Goal: Task Accomplishment & Management: Complete application form

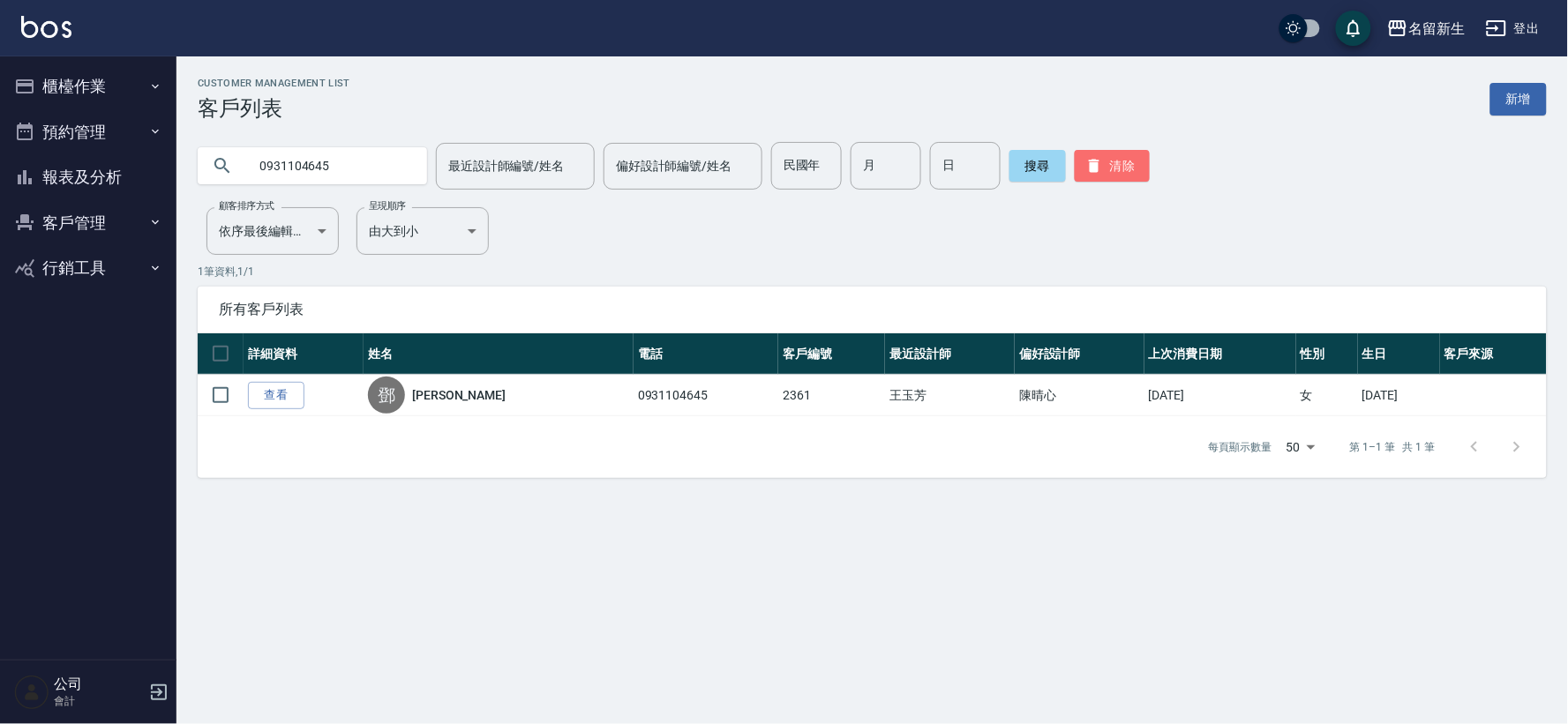
click at [1110, 155] on button "清除" at bounding box center [1112, 166] width 75 height 32
drag, startPoint x: 0, startPoint y: 0, endPoint x: 1119, endPoint y: 147, distance: 1128.6
click at [1116, 150] on button "清除" at bounding box center [1112, 166] width 75 height 32
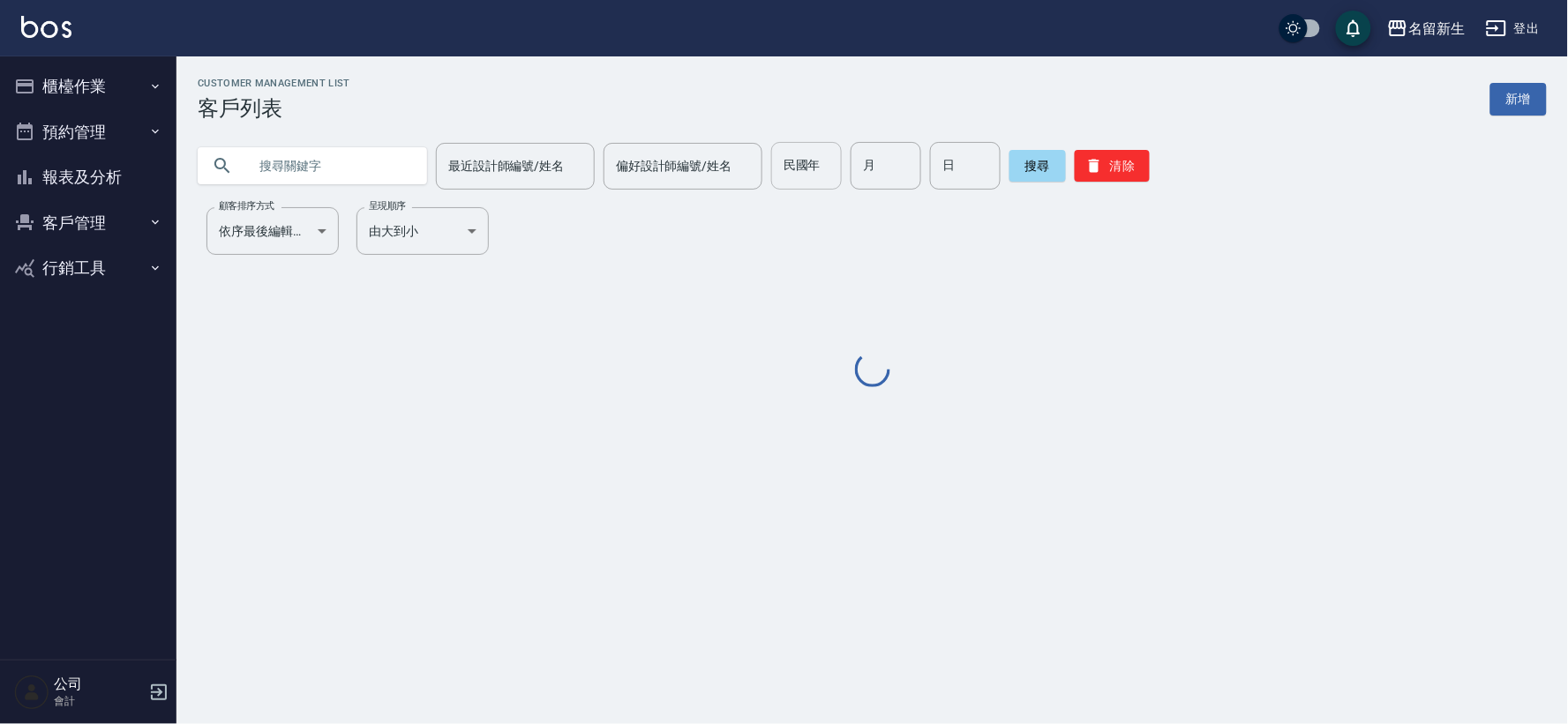
click at [828, 169] on input "民國年" at bounding box center [806, 165] width 70 height 47
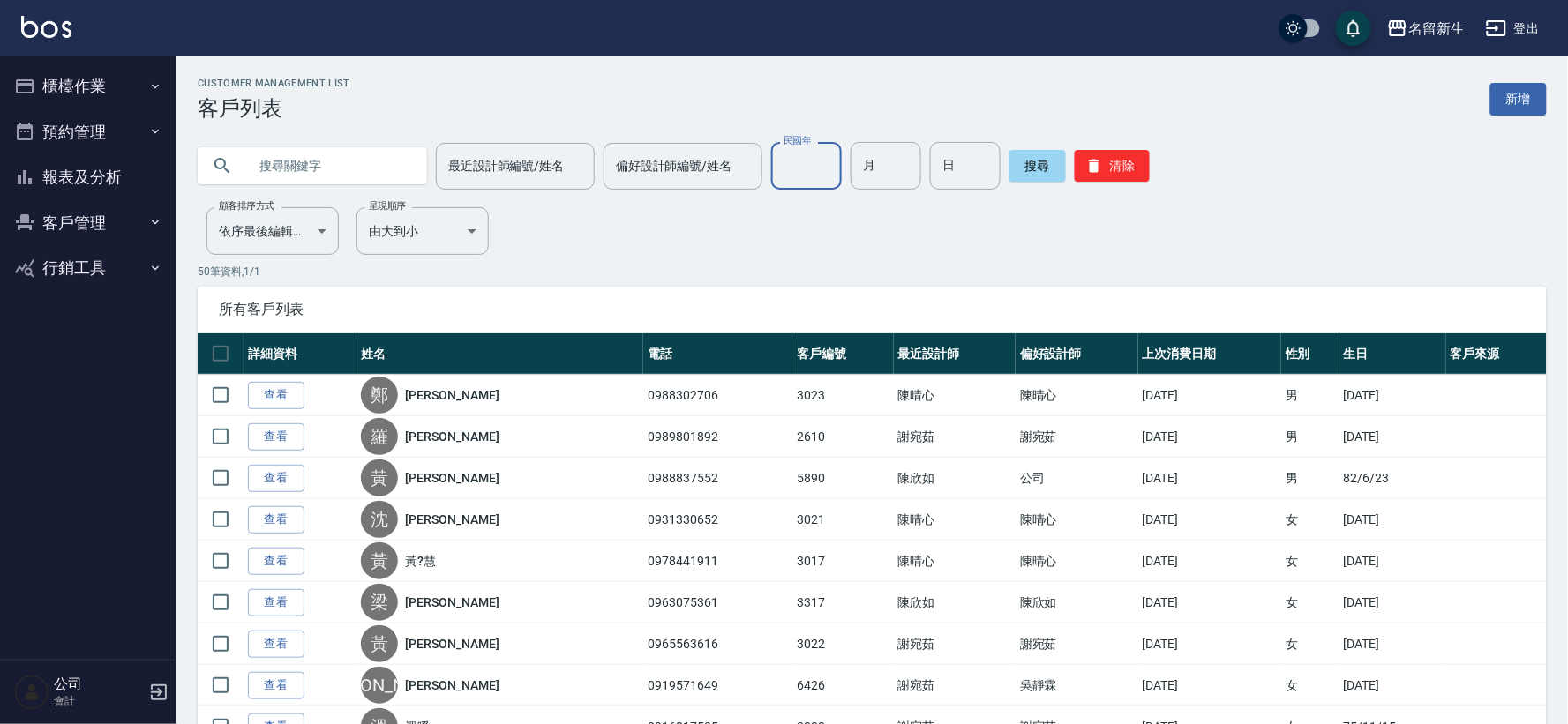
click at [828, 169] on input "民國年" at bounding box center [806, 165] width 70 height 47
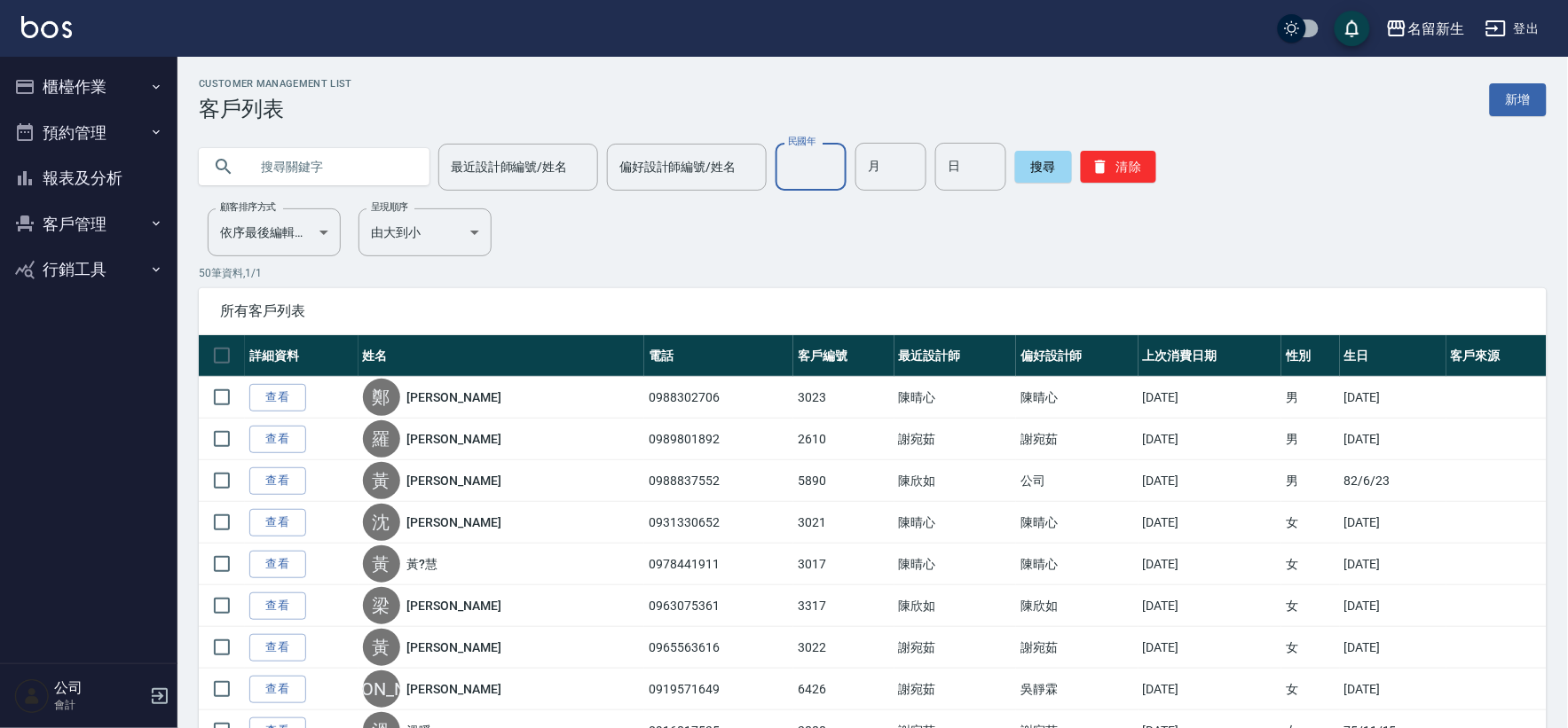
click at [832, 170] on input "民國年" at bounding box center [811, 166] width 71 height 47
type input "74"
type input "03"
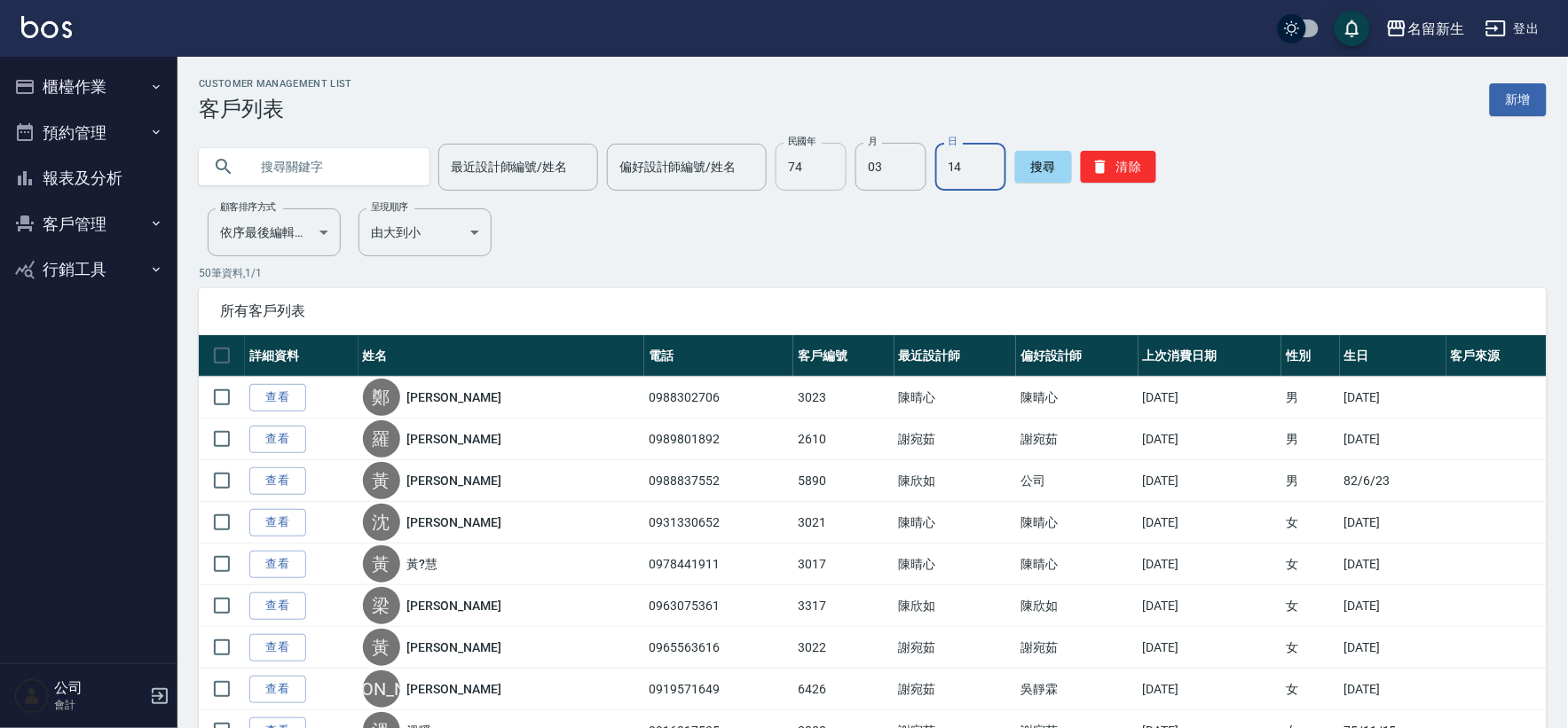
type input "14"
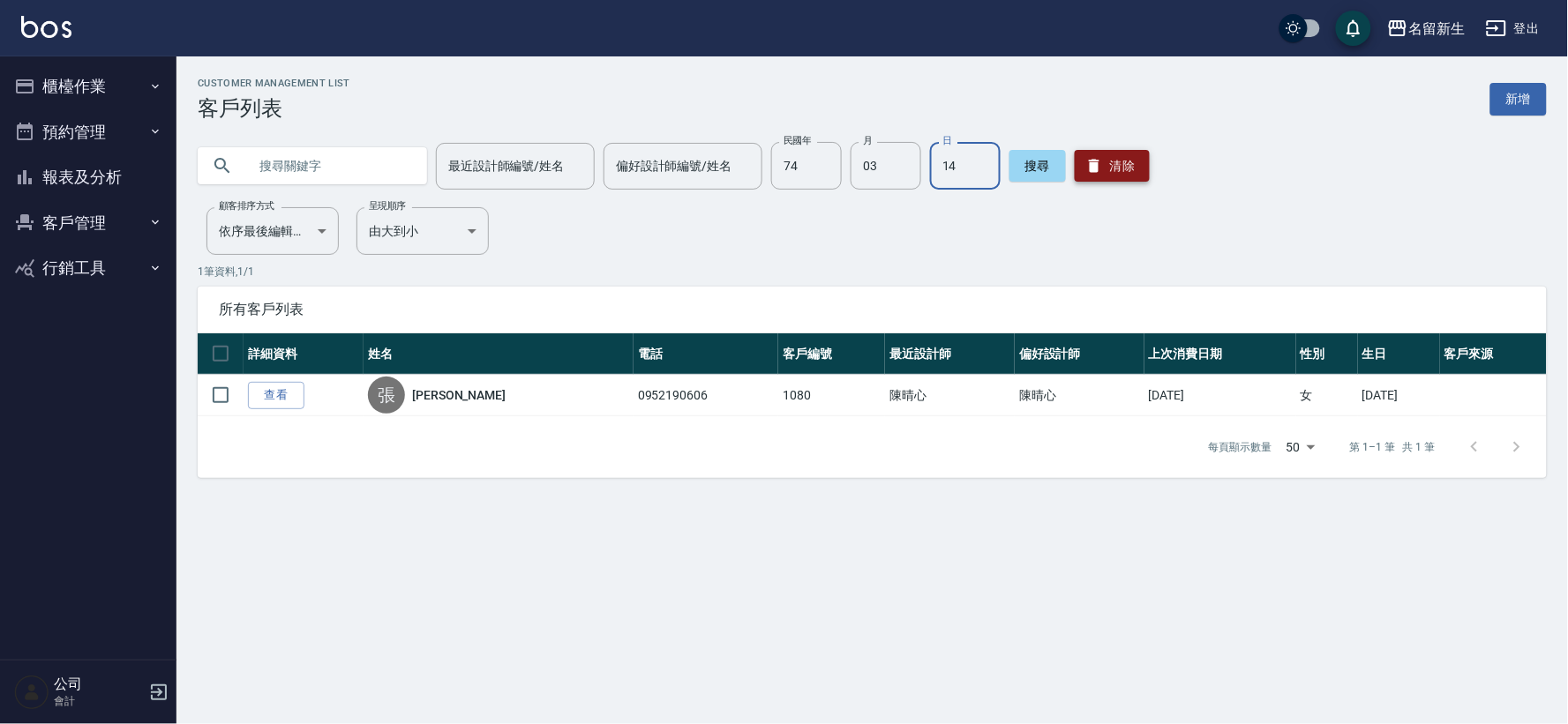
click at [1119, 171] on button "清除" at bounding box center [1112, 166] width 75 height 32
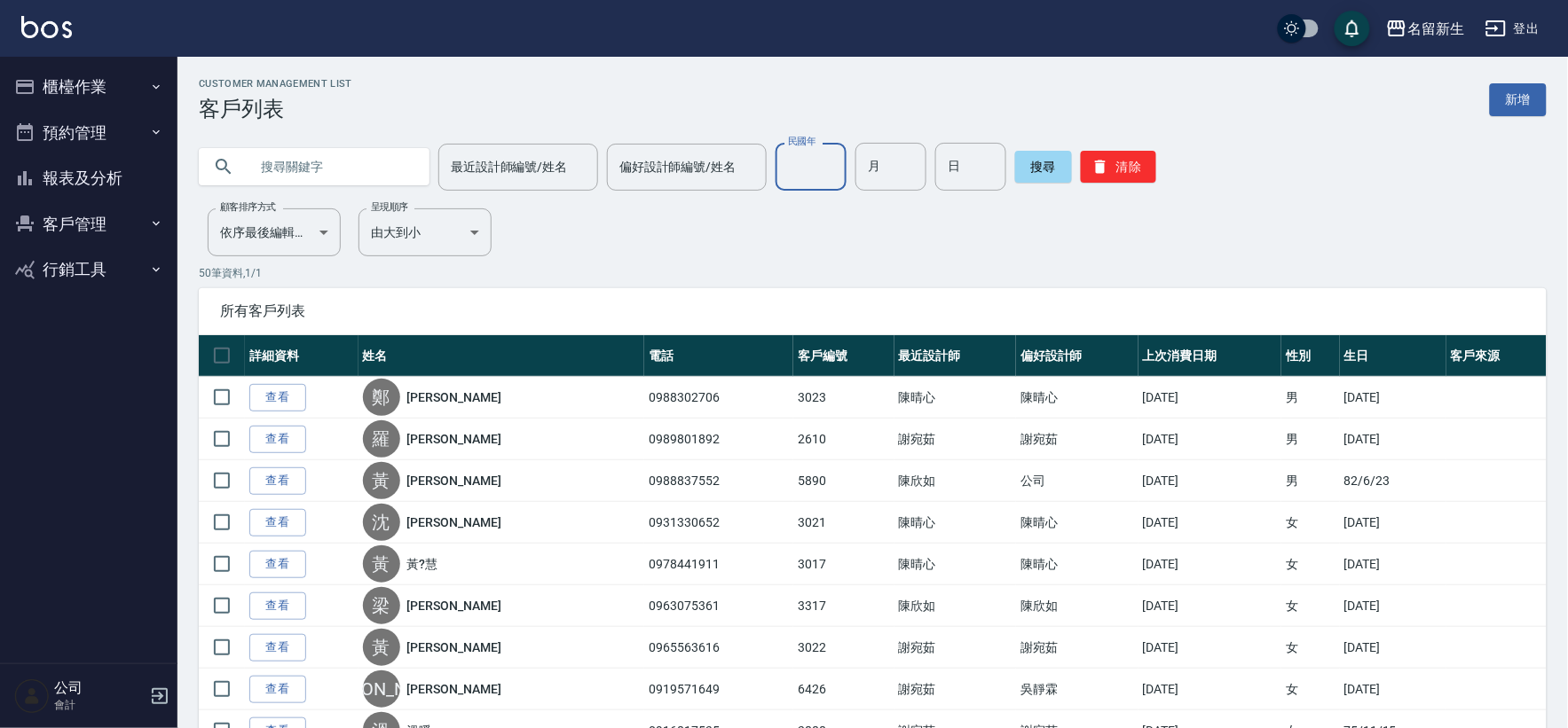
click at [831, 172] on input "民國年" at bounding box center [811, 166] width 71 height 47
type input "68"
type input "07"
type input "09"
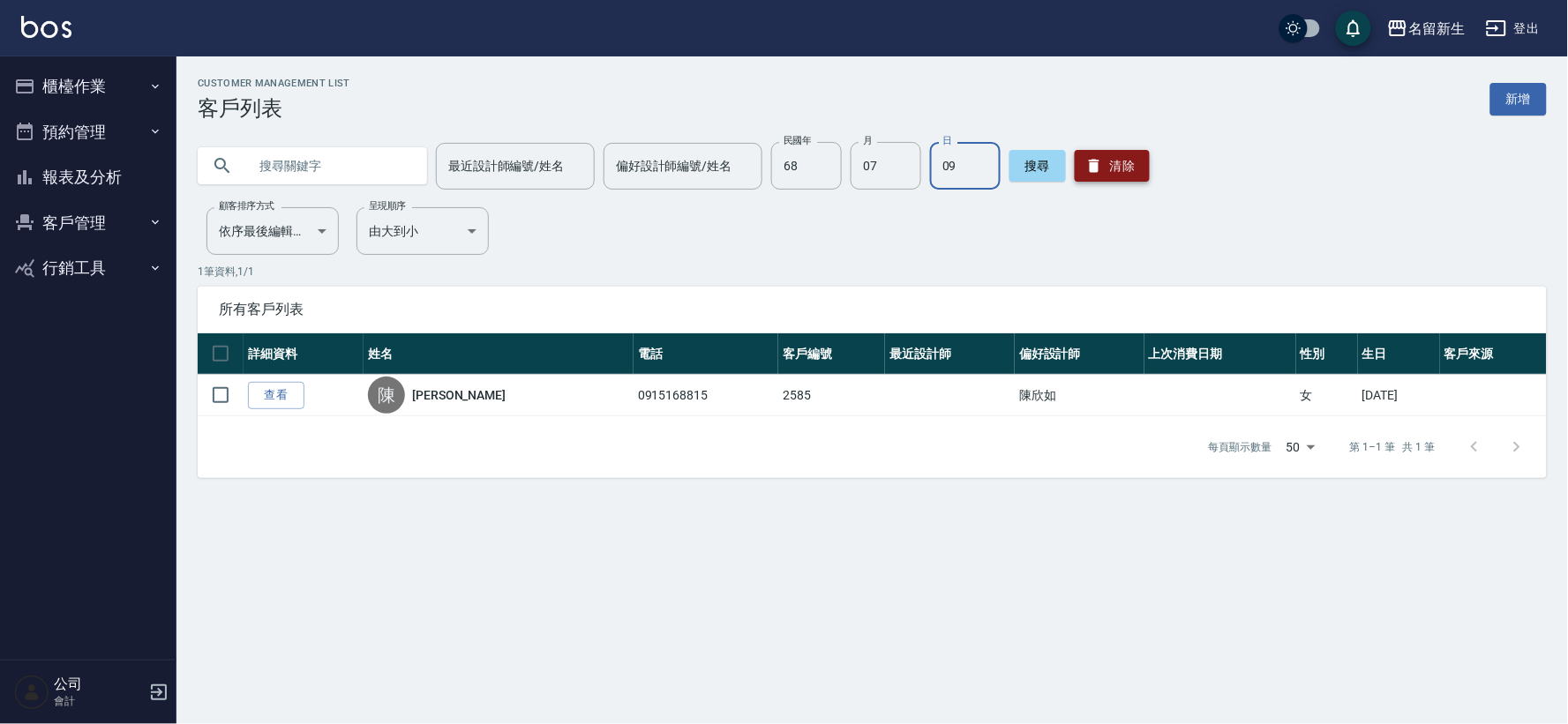
click at [1132, 180] on button "清除" at bounding box center [1112, 166] width 75 height 32
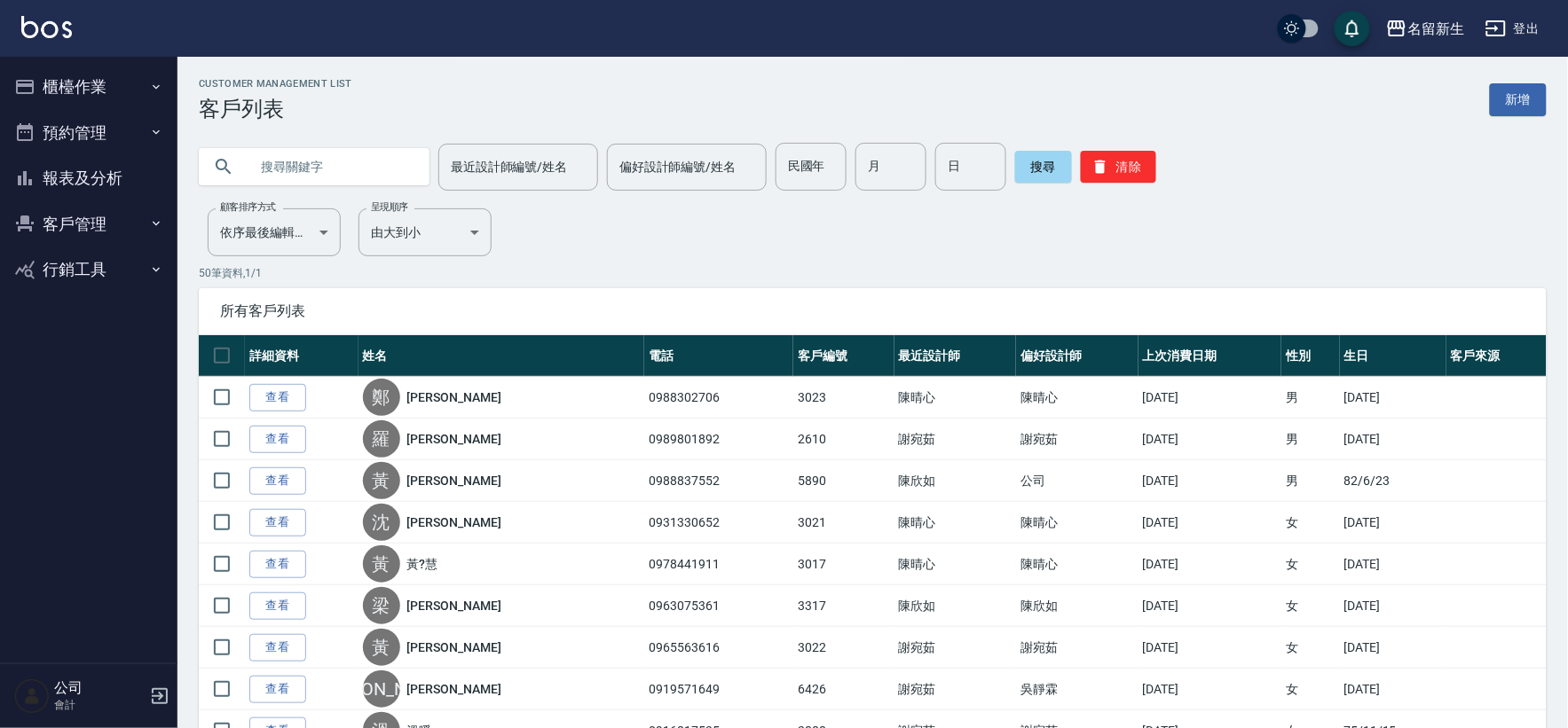
click at [358, 184] on input "text" at bounding box center [332, 166] width 167 height 47
click at [367, 166] on input "text" at bounding box center [332, 166] width 167 height 47
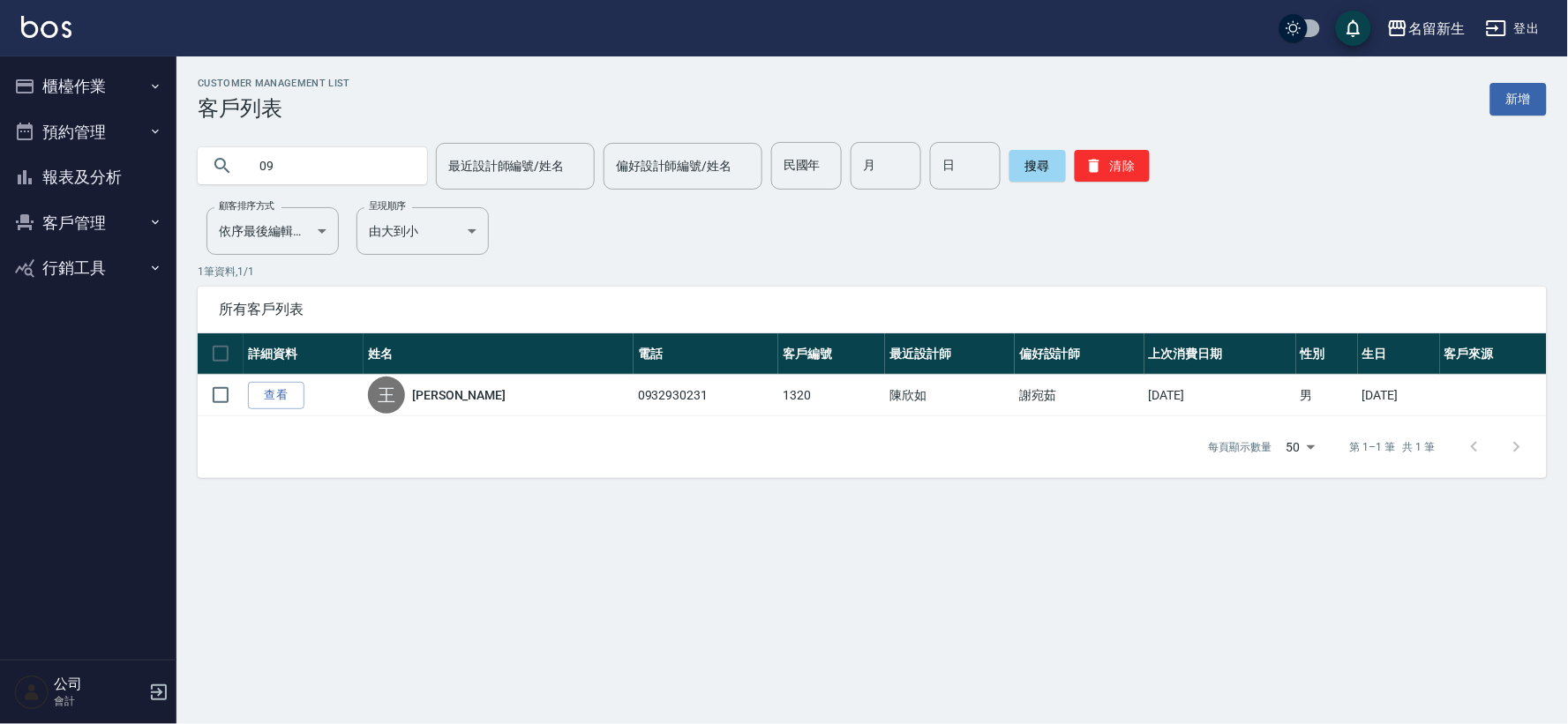
type input "0"
type input "0933969733"
